Goal: Information Seeking & Learning: Find specific fact

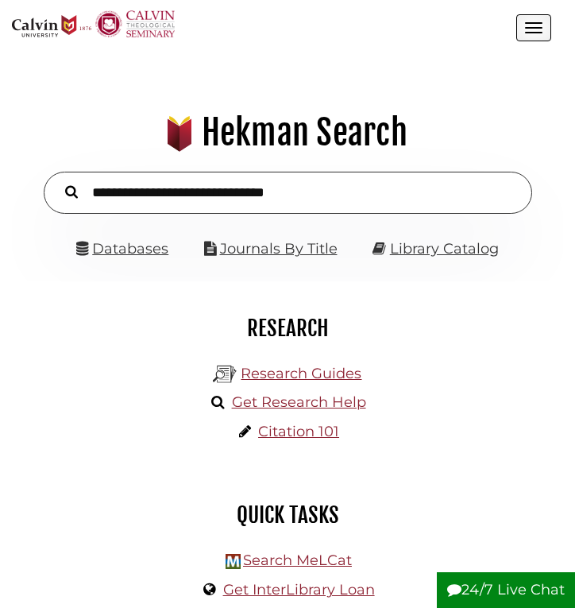
scroll to position [176, 527]
click at [197, 195] on input "text" at bounding box center [288, 193] width 489 height 42
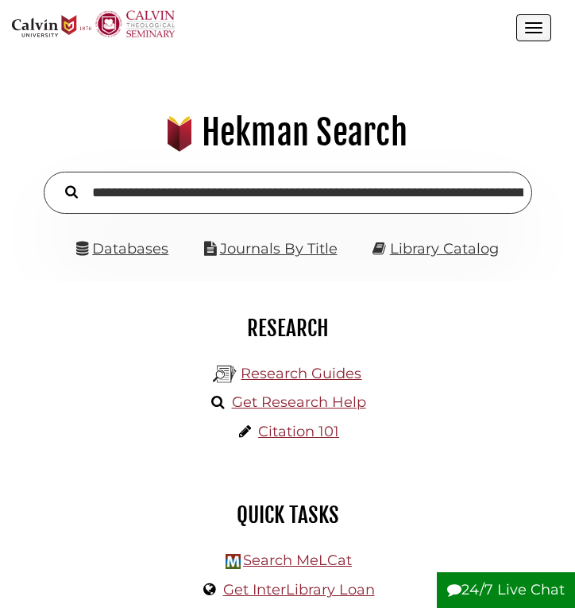
scroll to position [0, 495]
type input "**********"
click at [57, 181] on button "Search" at bounding box center [71, 191] width 29 height 20
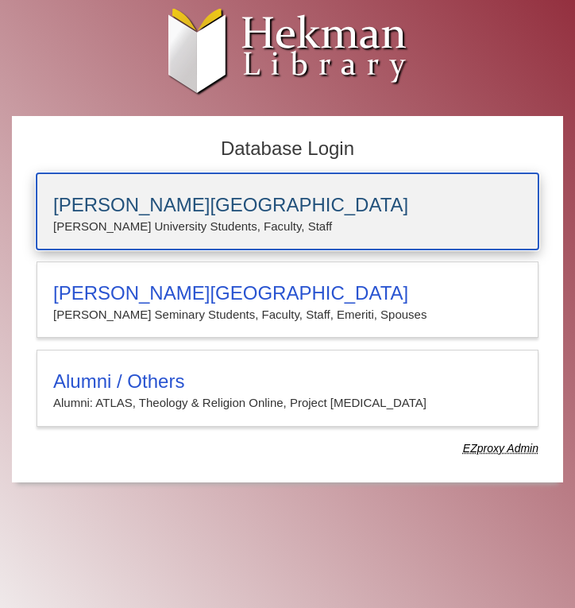
click at [168, 195] on h3 "[PERSON_NAME][GEOGRAPHIC_DATA]" at bounding box center [287, 205] width 469 height 22
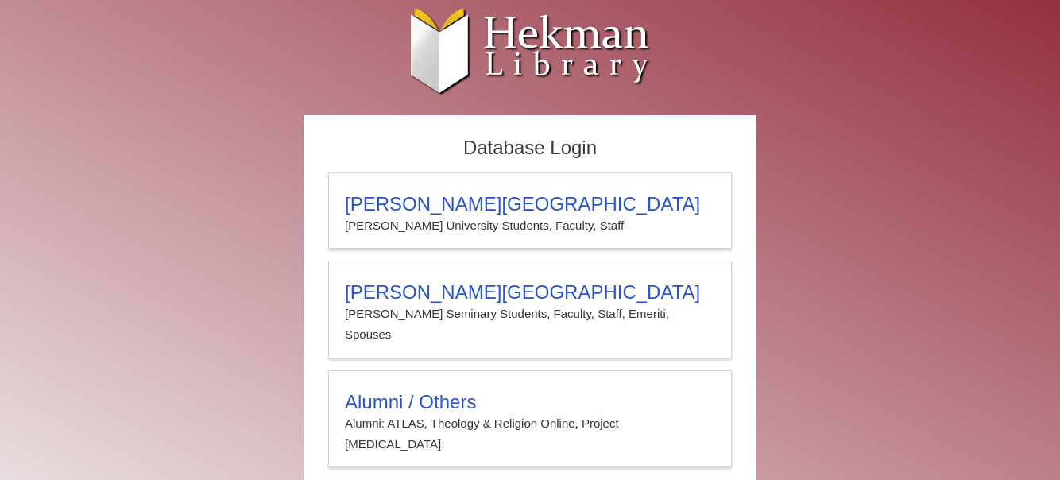
scroll to position [10, 0]
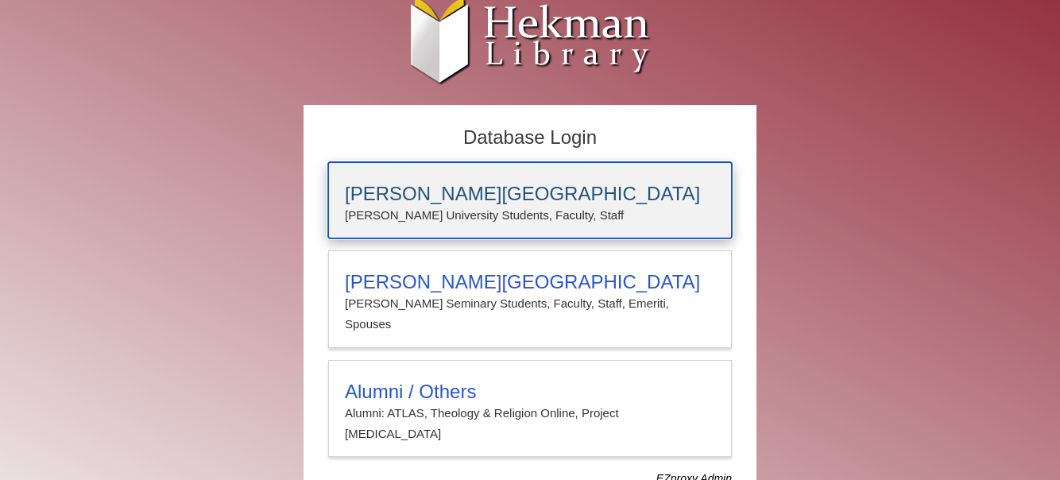
click at [394, 193] on h3 "[PERSON_NAME][GEOGRAPHIC_DATA]" at bounding box center [530, 194] width 370 height 22
